Goal: Task Accomplishment & Management: Use online tool/utility

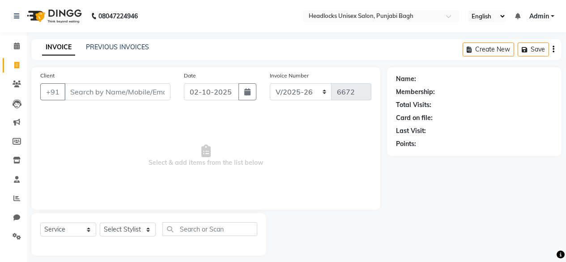
select select "7719"
select select "service"
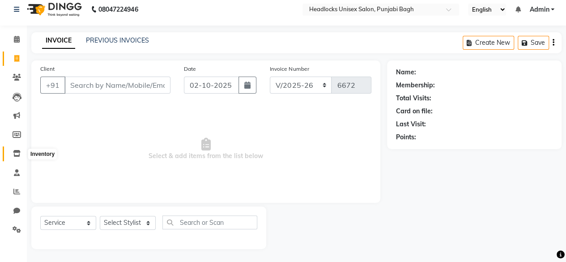
click at [15, 153] on icon at bounding box center [17, 153] width 8 height 7
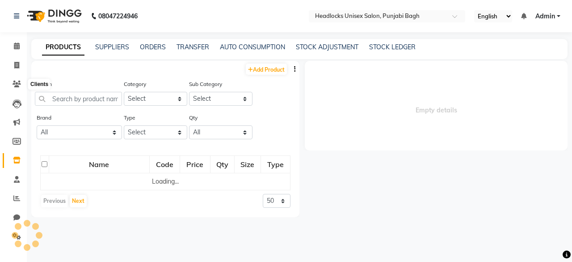
select select
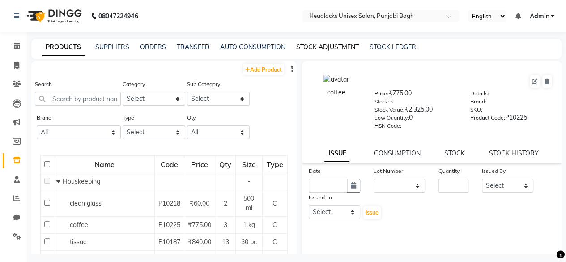
click at [318, 46] on link "STOCK ADJUSTMENT" at bounding box center [327, 47] width 63 height 8
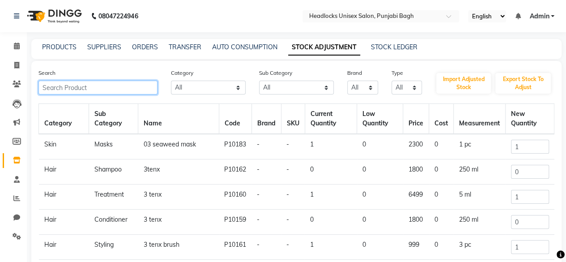
click at [130, 85] on input "text" at bounding box center [97, 88] width 119 height 14
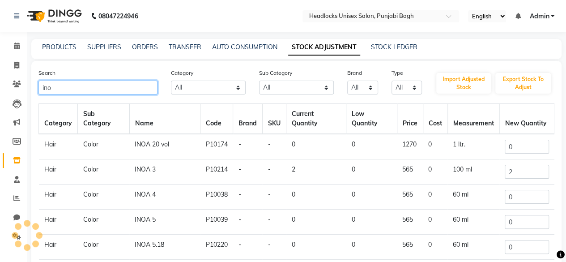
type input "inoa"
